Goal: Information Seeking & Learning: Learn about a topic

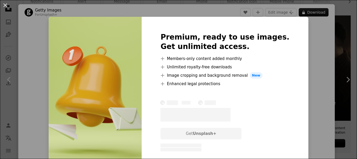
scroll to position [24, 0]
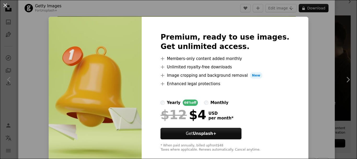
click at [142, 60] on img at bounding box center [95, 92] width 93 height 150
click at [76, 59] on img at bounding box center [95, 92] width 93 height 150
click at [121, 13] on div "An X shape Premium, ready to use images. Get unlimited access. A plus sign Memb…" at bounding box center [178, 79] width 357 height 159
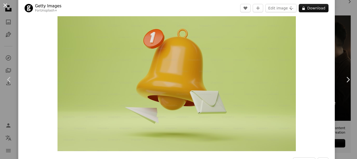
click at [7, 5] on button "An X shape" at bounding box center [5, 5] width 6 height 6
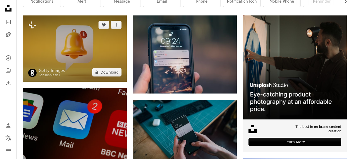
click at [102, 44] on img at bounding box center [75, 48] width 104 height 66
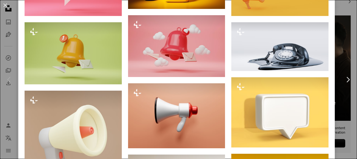
scroll to position [324, 0]
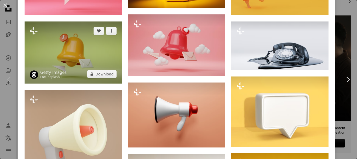
drag, startPoint x: 79, startPoint y: 52, endPoint x: 62, endPoint y: 45, distance: 19.2
click at [62, 45] on img at bounding box center [73, 52] width 97 height 62
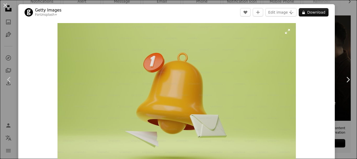
drag, startPoint x: 160, startPoint y: 73, endPoint x: 141, endPoint y: 98, distance: 31.5
click at [141, 98] on img "Zoom in on this image" at bounding box center [176, 98] width 238 height 151
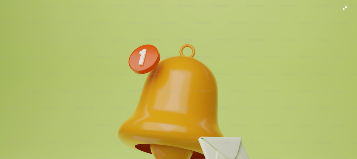
scroll to position [32, 0]
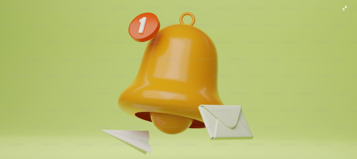
click at [196, 85] on img "Zoom out on this image" at bounding box center [178, 81] width 357 height 227
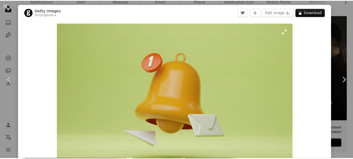
scroll to position [16, 0]
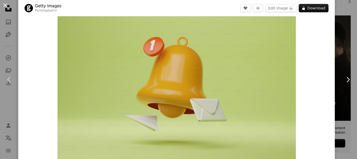
click at [4, 5] on button "An X shape" at bounding box center [5, 5] width 6 height 6
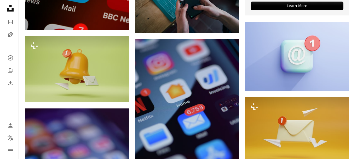
scroll to position [268, 0]
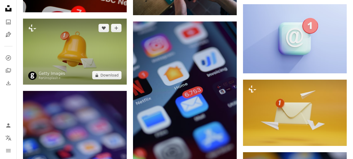
click at [92, 60] on img at bounding box center [75, 52] width 104 height 66
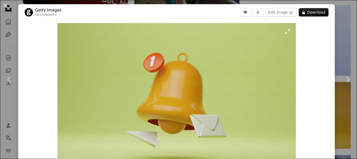
click at [91, 59] on img "Zoom in on this image" at bounding box center [176, 98] width 238 height 151
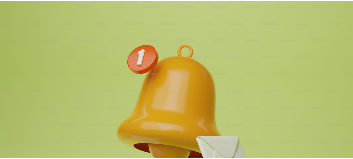
scroll to position [32, 0]
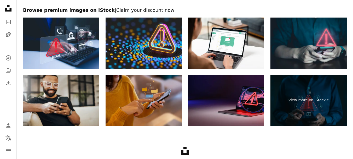
scroll to position [944, 0]
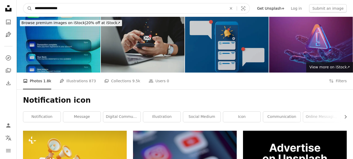
click at [66, 7] on input "**********" at bounding box center [128, 8] width 193 height 10
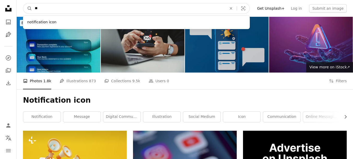
type input "*"
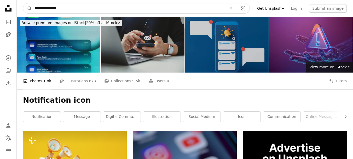
type input "**********"
click at [23, 3] on button "A magnifying glass" at bounding box center [27, 8] width 9 height 10
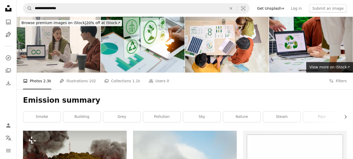
click at [299, 40] on img at bounding box center [311, 45] width 84 height 56
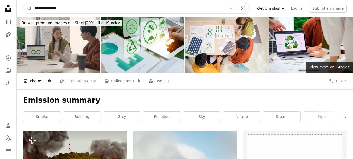
click at [69, 8] on input "**********" at bounding box center [128, 8] width 193 height 10
type input "*"
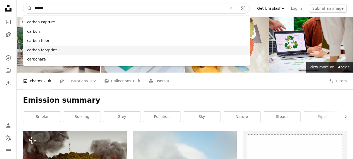
type input "******"
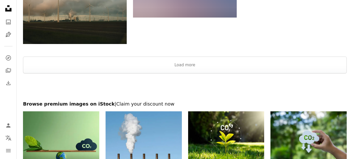
scroll to position [836, 0]
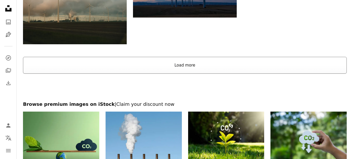
click at [185, 65] on button "Load more" at bounding box center [185, 65] width 324 height 17
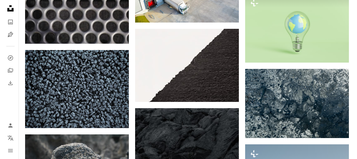
scroll to position [3437, 0]
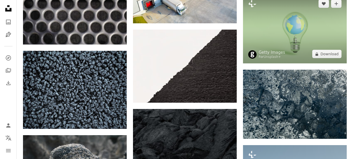
click at [298, 28] on img at bounding box center [295, 28] width 104 height 69
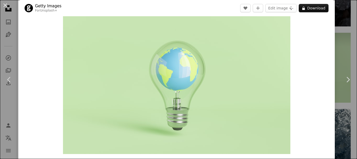
scroll to position [52, 0]
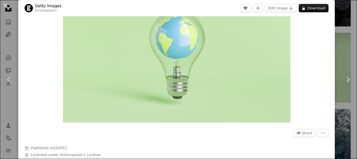
click at [212, 69] on img "Zoom in on this image" at bounding box center [176, 46] width 227 height 151
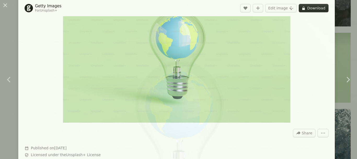
scroll to position [37, 0]
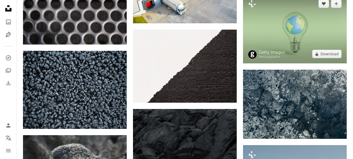
click at [300, 35] on img at bounding box center [295, 28] width 104 height 69
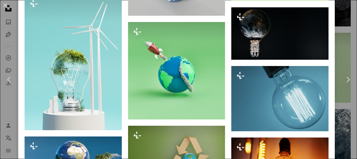
scroll to position [1149, 0]
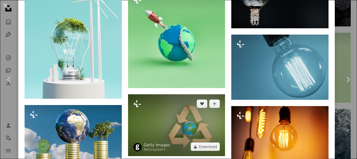
click at [177, 101] on img at bounding box center [176, 125] width 97 height 62
drag, startPoint x: 177, startPoint y: 101, endPoint x: 175, endPoint y: 104, distance: 3.6
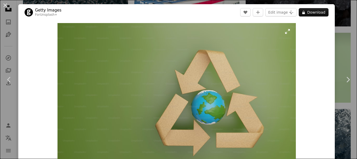
drag, startPoint x: 175, startPoint y: 104, endPoint x: 191, endPoint y: 110, distance: 17.1
drag, startPoint x: 191, startPoint y: 110, endPoint x: 143, endPoint y: 73, distance: 60.5
click at [143, 73] on img "Zoom in on this image" at bounding box center [176, 98] width 238 height 151
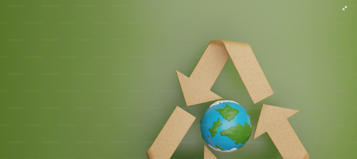
scroll to position [32, 0]
